Goal: Task Accomplishment & Management: Manage account settings

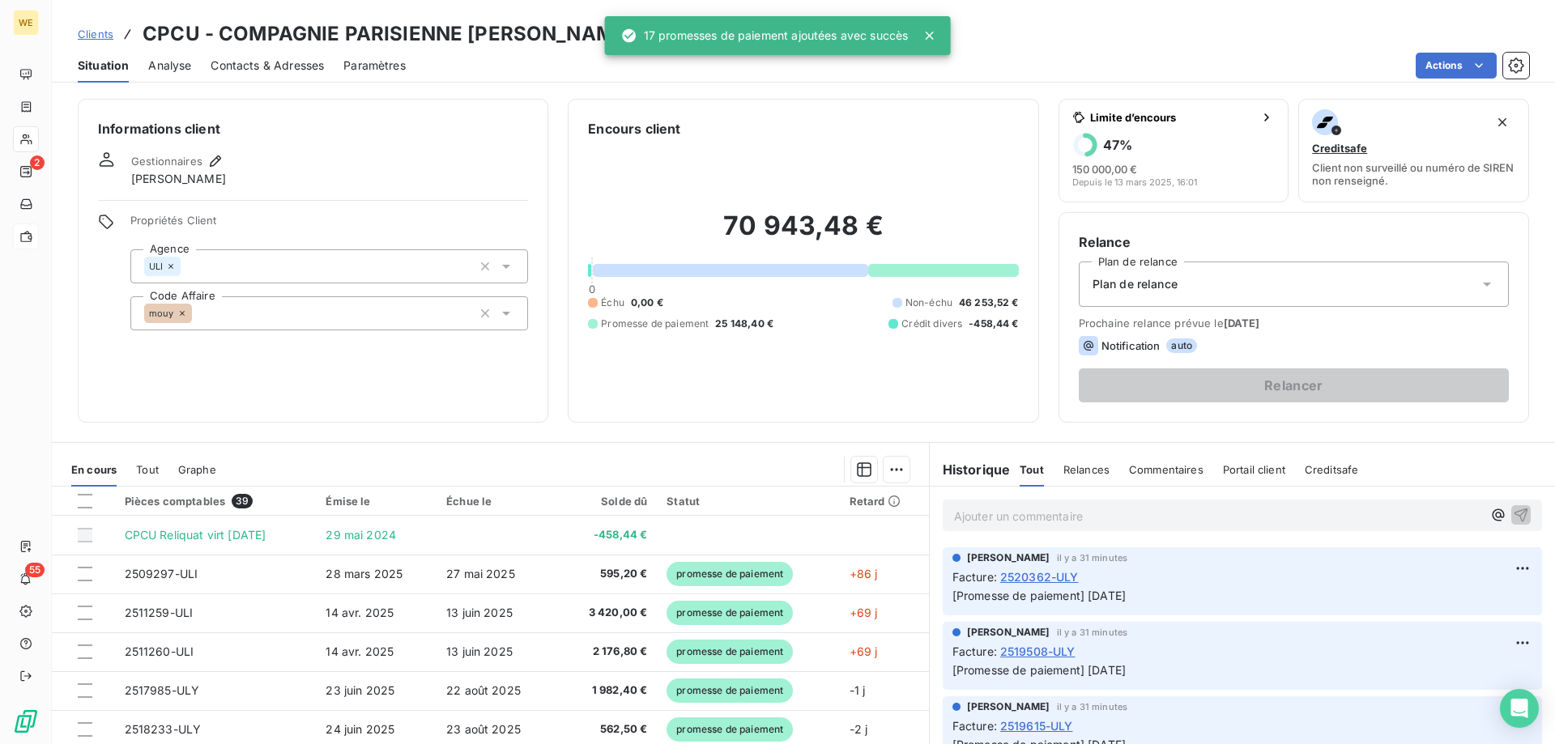
scroll to position [103, 0]
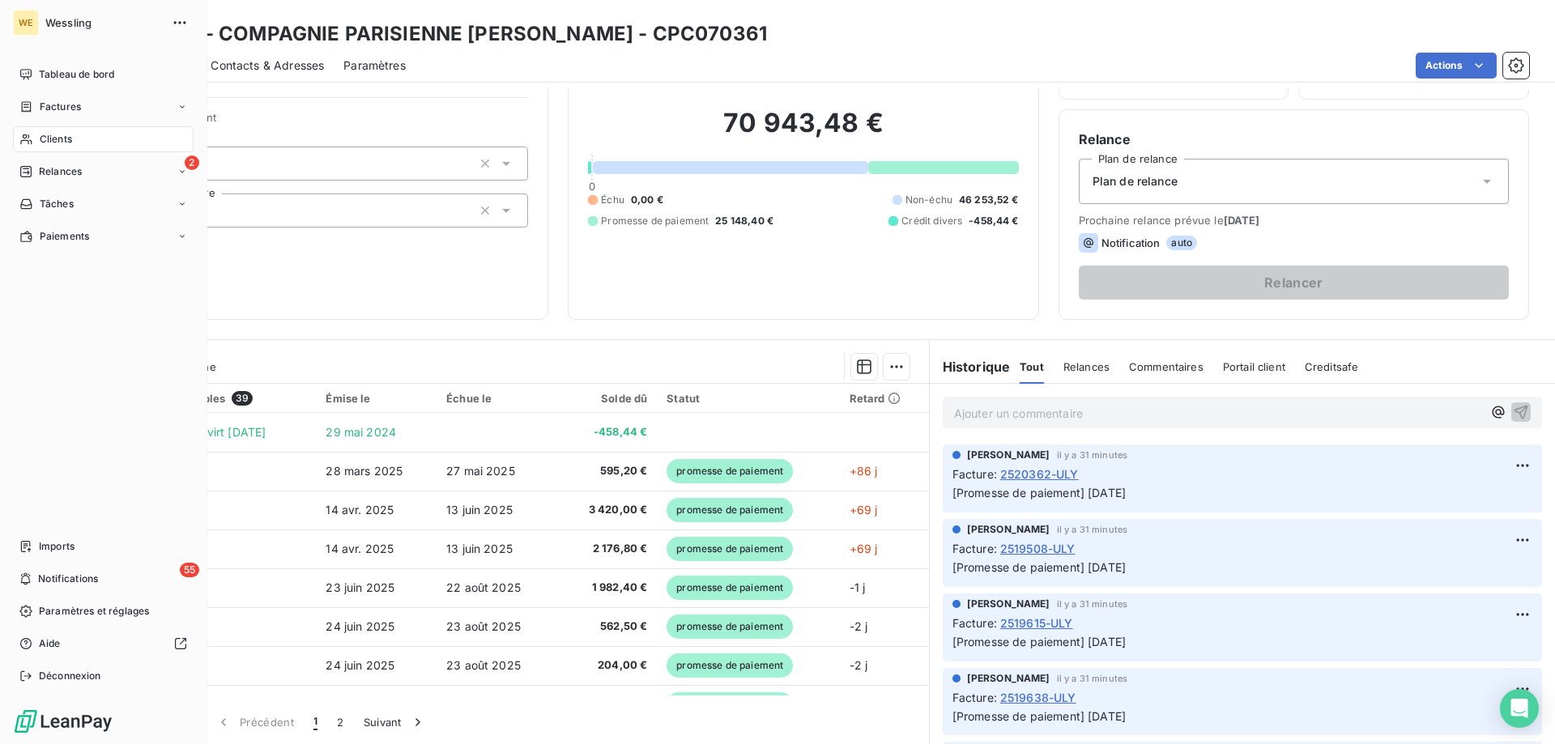
click at [57, 131] on div "Clients" at bounding box center [103, 139] width 181 height 26
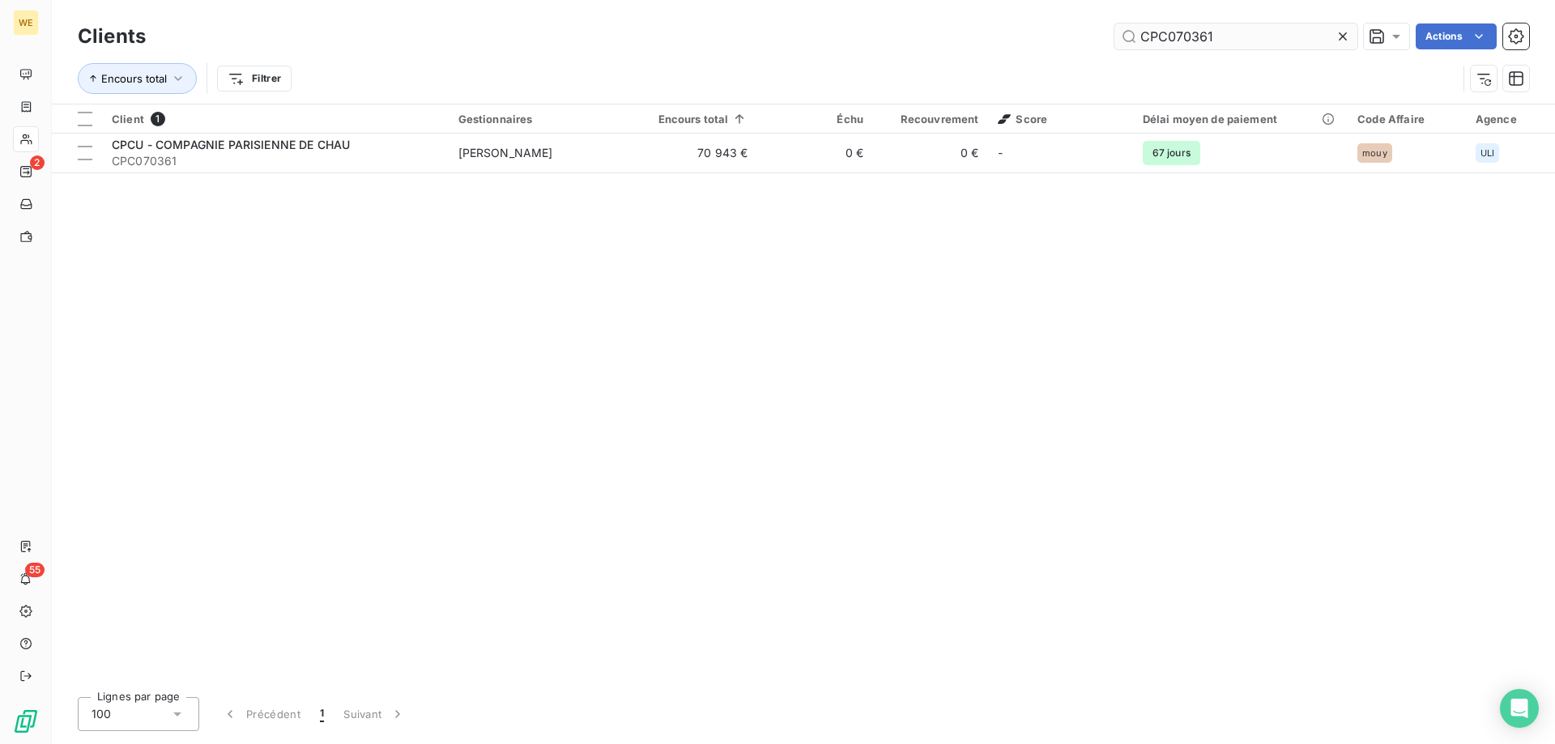
click at [1153, 36] on input "CPC070361" at bounding box center [1236, 36] width 243 height 26
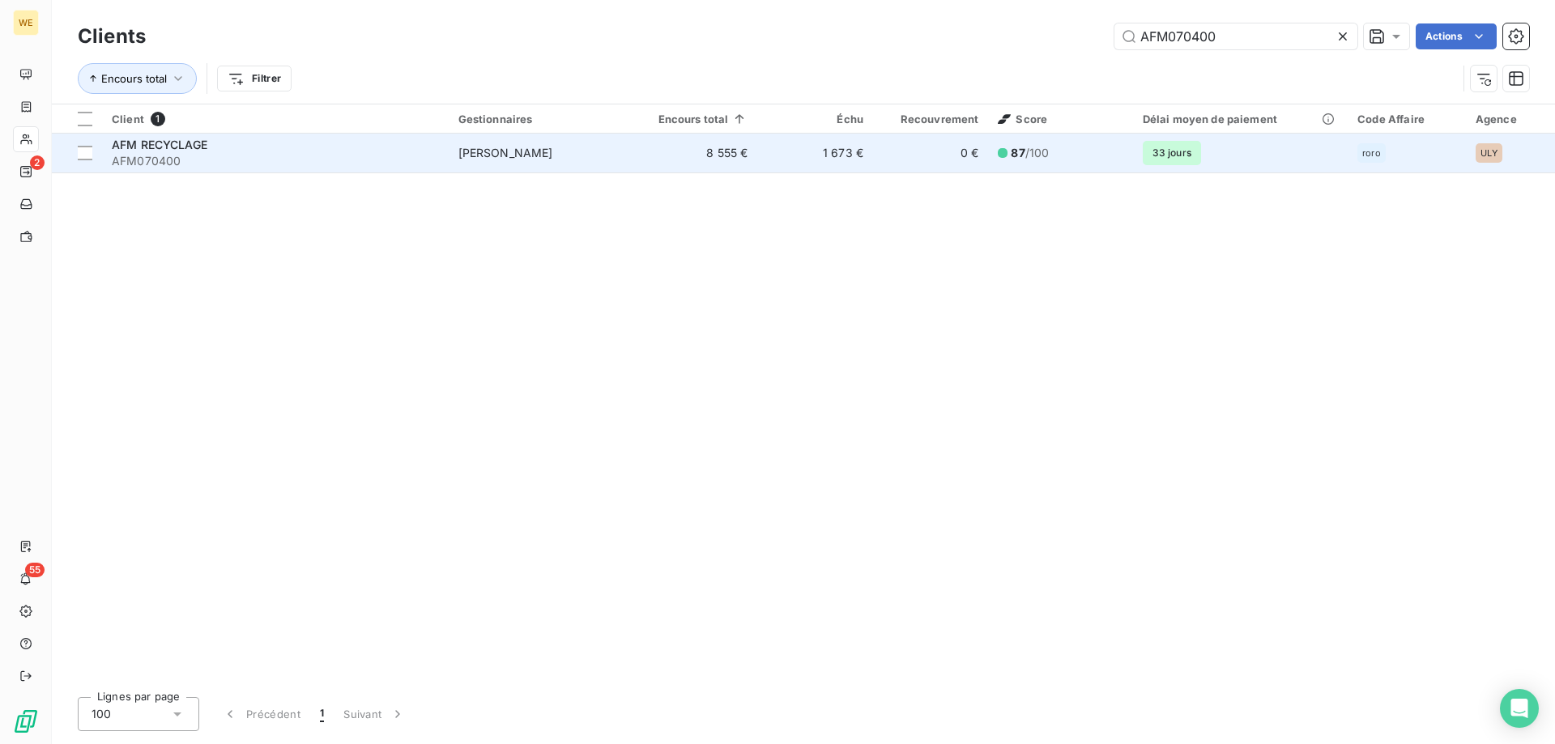
type input "AFM070400"
click at [212, 155] on span "AFM070400" at bounding box center [275, 161] width 327 height 16
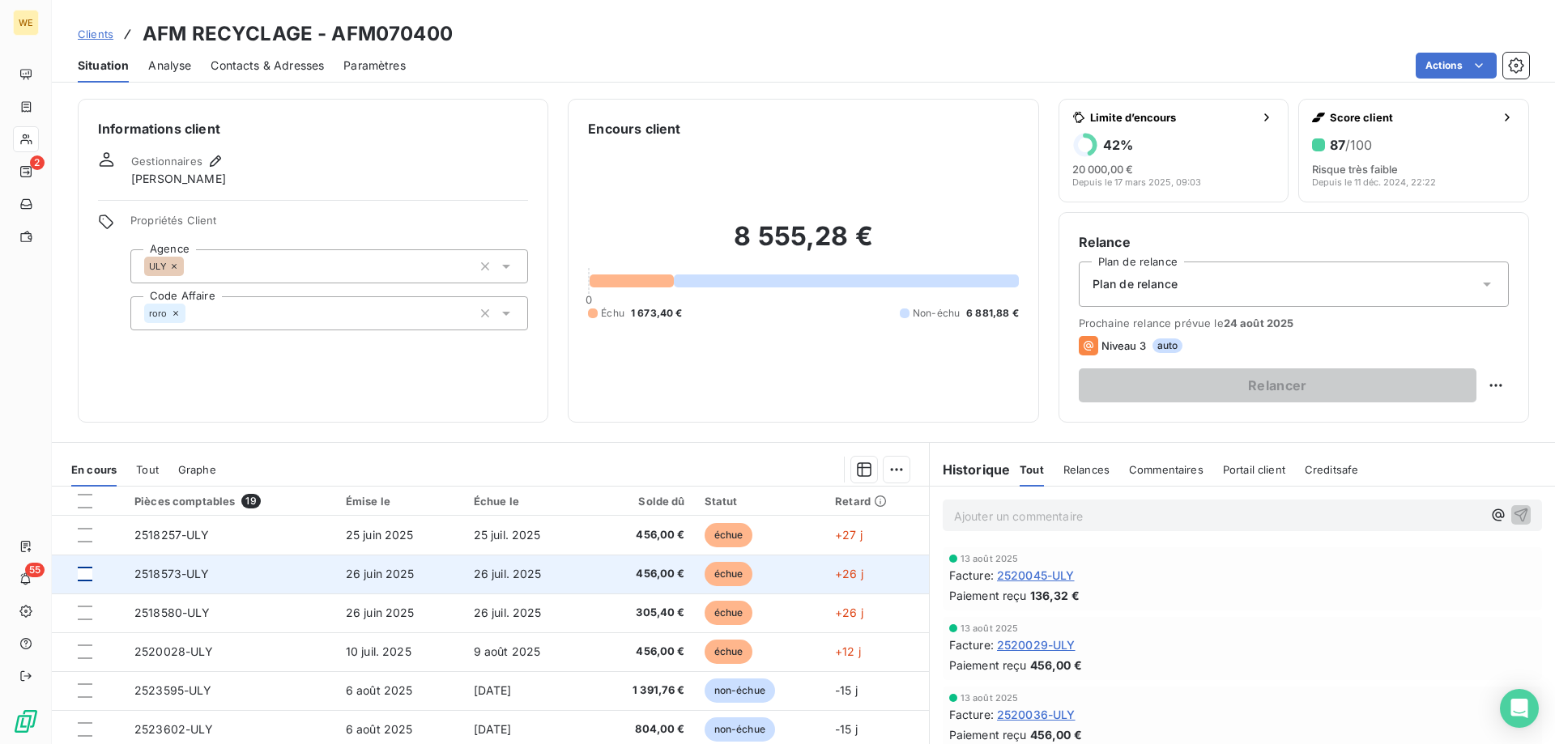
click at [85, 573] on div at bounding box center [85, 574] width 15 height 15
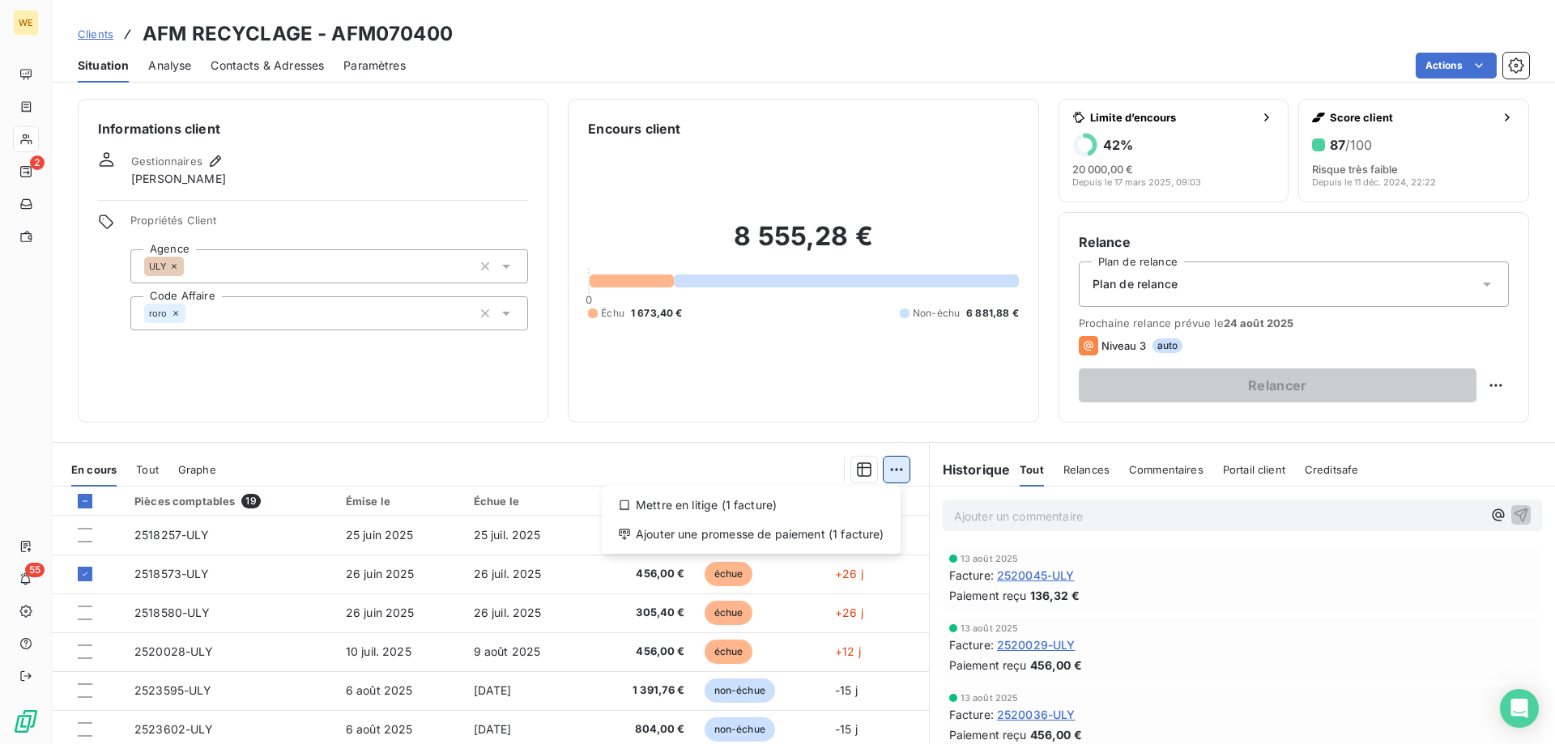
click at [893, 473] on html "WE 2 55 Clients AFM RECYCLAGE - AFM070400 Situation Analyse Contacts & Adresses…" at bounding box center [777, 372] width 1555 height 744
click at [885, 471] on html "WE 2 55 Clients AFM RECYCLAGE - AFM070400 Situation Analyse Contacts & Adresses…" at bounding box center [777, 372] width 1555 height 744
click at [886, 472] on html "WE 2 55 Clients AFM RECYCLAGE - AFM070400 Situation Analyse Contacts & Adresses…" at bounding box center [777, 372] width 1555 height 744
click at [851, 544] on div "Ajouter une promesse de paiement (1 facture)" at bounding box center [751, 535] width 286 height 26
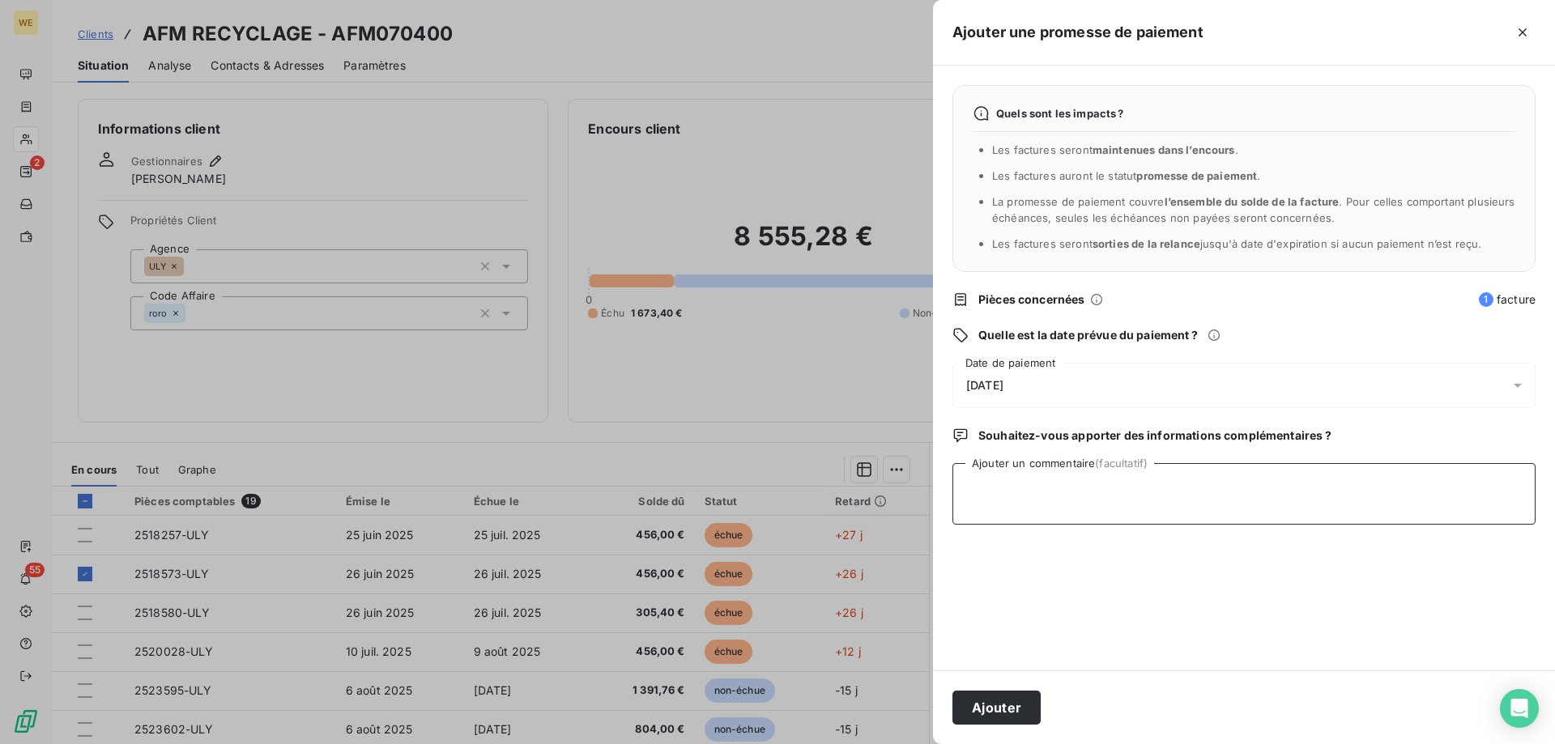
click at [972, 493] on textarea "Ajouter un commentaire (facultatif)" at bounding box center [1244, 494] width 583 height 62
click at [1161, 495] on textarea "Ajouter un commentaire (facultatif)" at bounding box center [1244, 494] width 583 height 62
type textarea "[DATE]"
click at [1018, 370] on div "[DATE]" at bounding box center [1244, 385] width 583 height 45
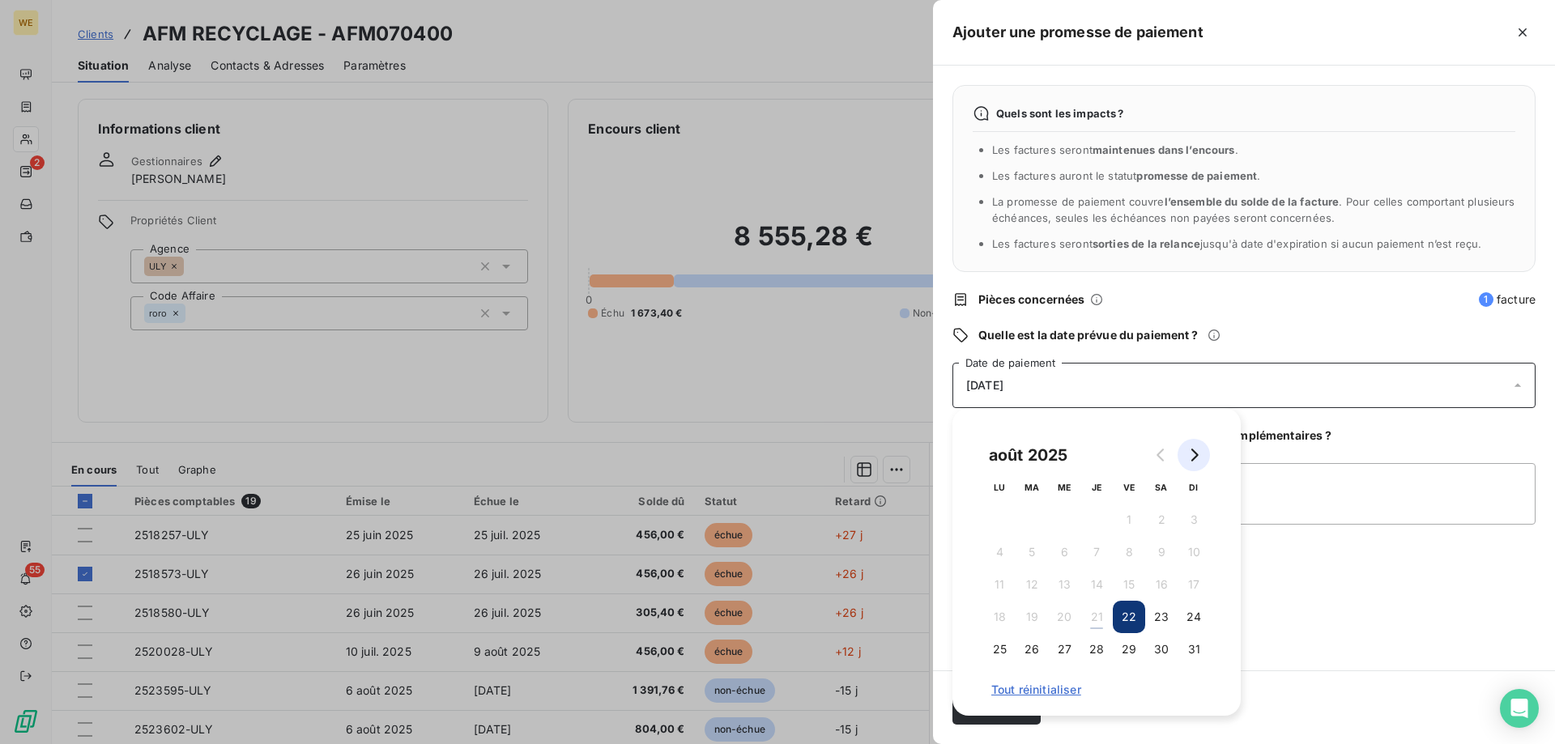
click at [1196, 455] on icon "Go to next month" at bounding box center [1194, 455] width 13 height 13
click at [1098, 527] on button "4" at bounding box center [1097, 520] width 32 height 32
click at [1341, 513] on textarea "[DATE]" at bounding box center [1244, 494] width 583 height 62
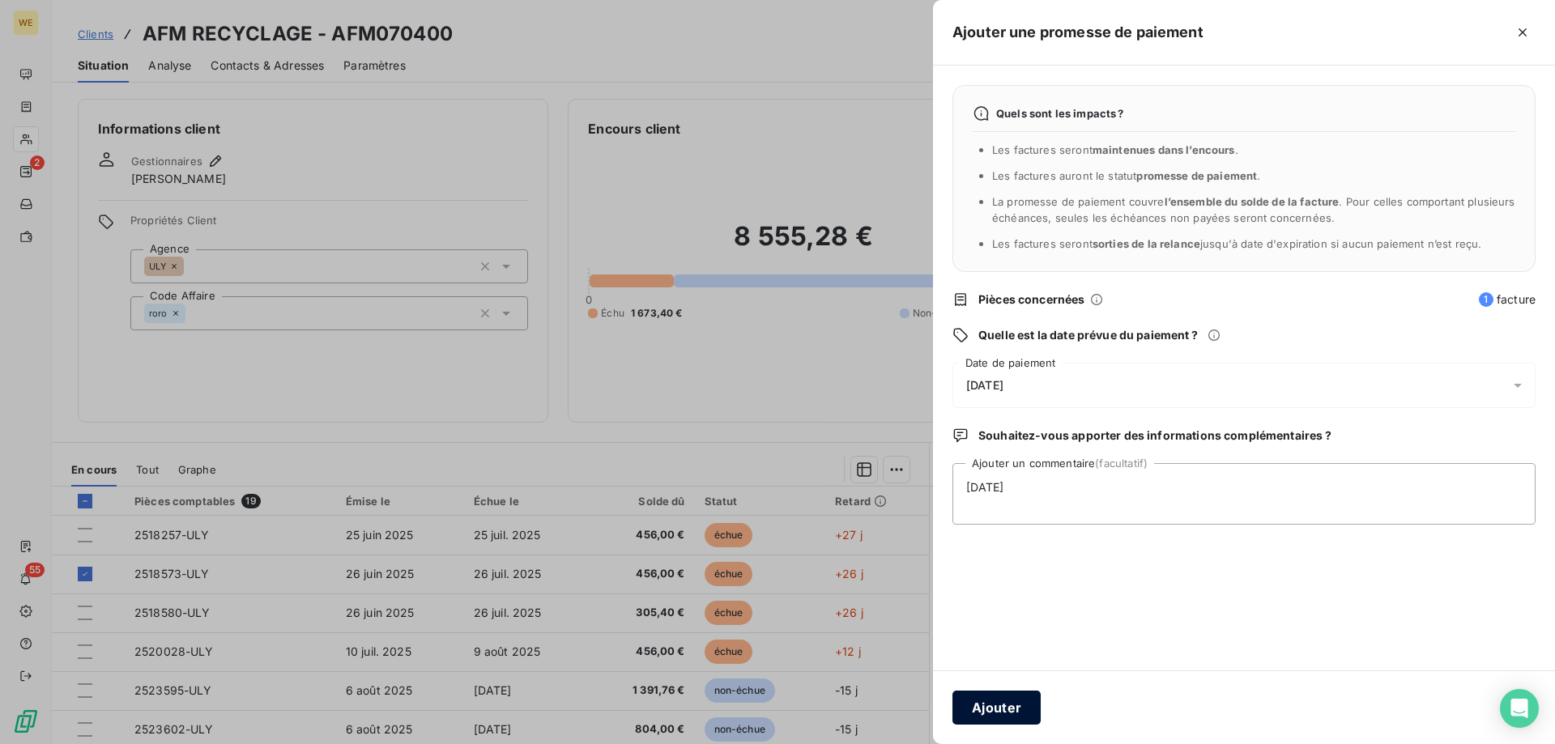
click at [1009, 705] on button "Ajouter" at bounding box center [997, 708] width 88 height 34
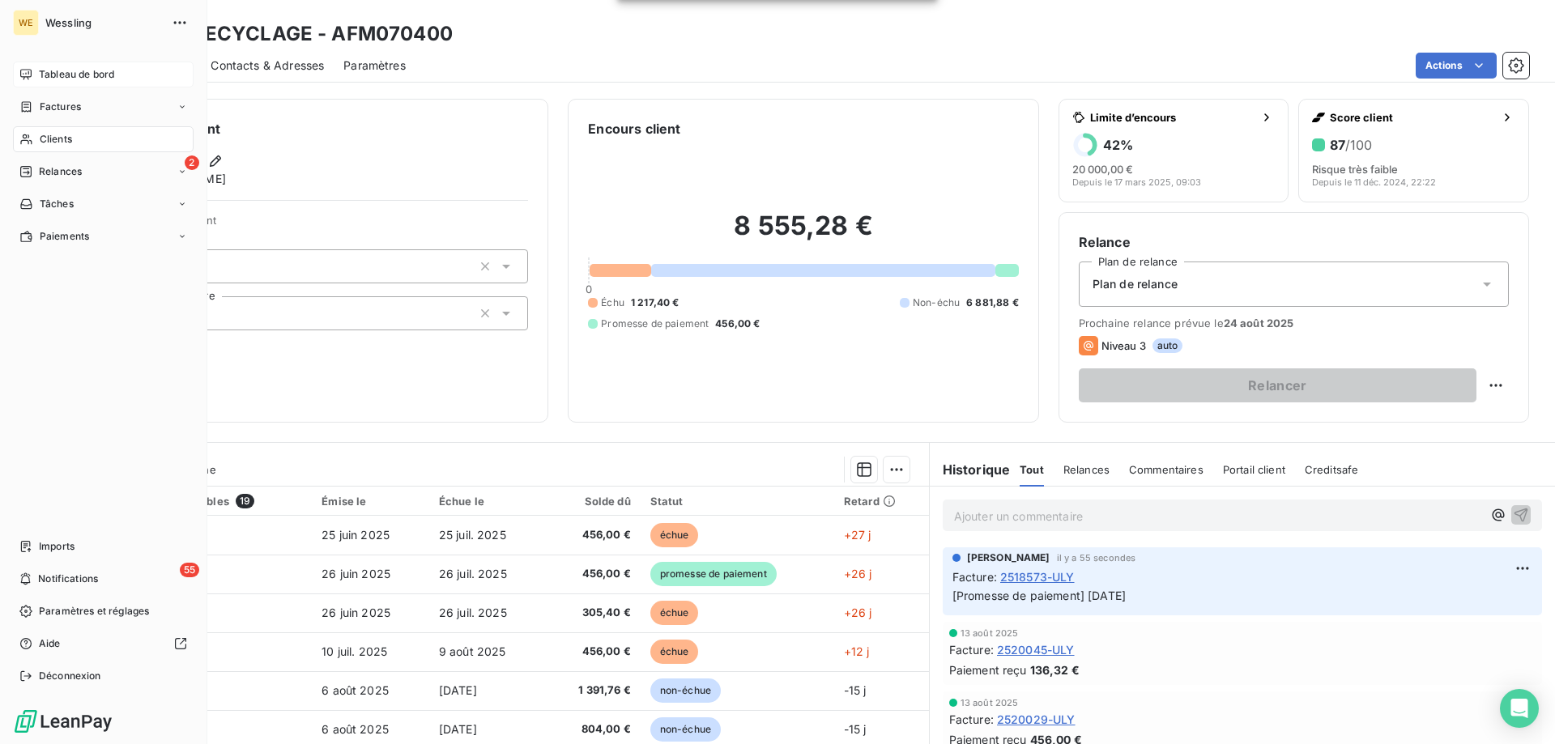
click at [67, 74] on span "Tableau de bord" at bounding box center [76, 74] width 75 height 15
